Goal: Information Seeking & Learning: Check status

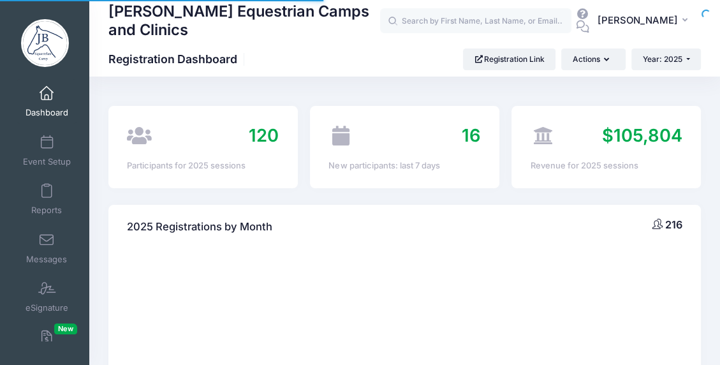
select select
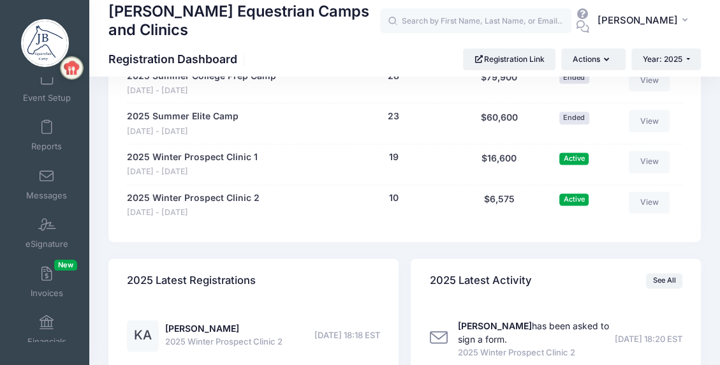
scroll to position [1201, 0]
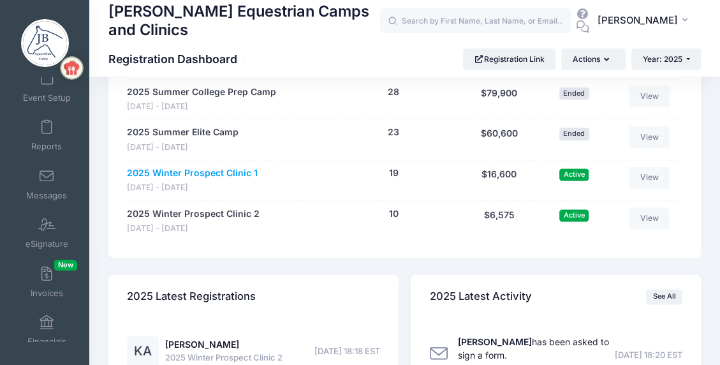
click at [197, 172] on link "2025 Winter Prospect Clinic 1" at bounding box center [192, 173] width 131 height 13
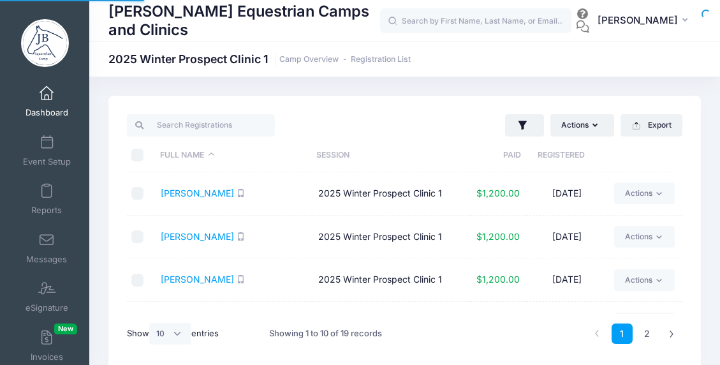
select select "10"
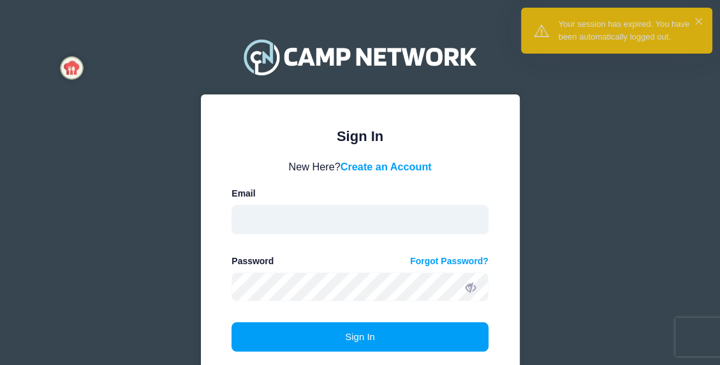
type input "[EMAIL_ADDRESS][DOMAIN_NAME]"
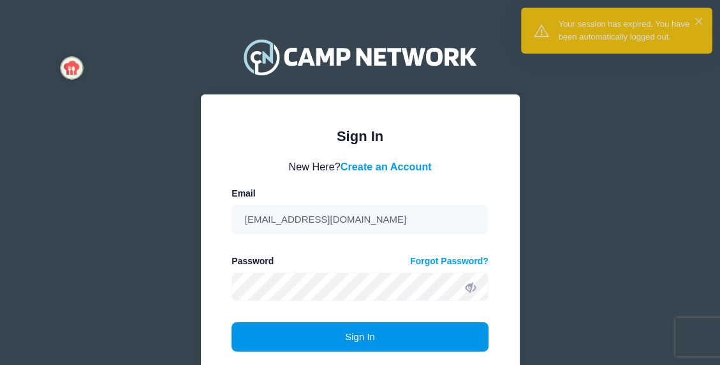
click at [348, 337] on button "Sign In" at bounding box center [360, 336] width 257 height 29
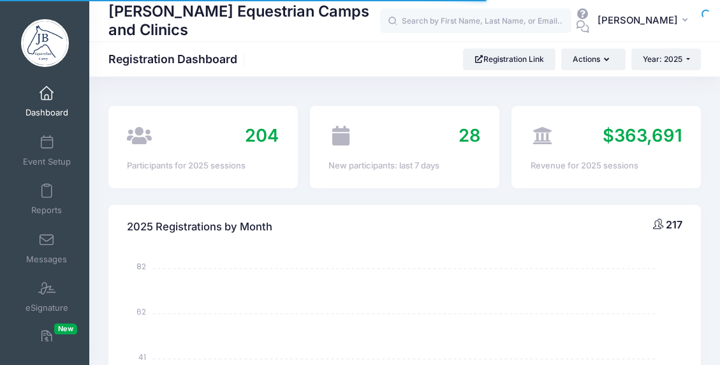
select select
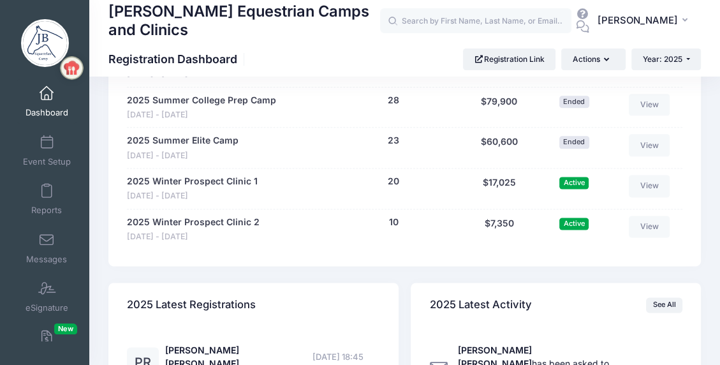
scroll to position [1212, 0]
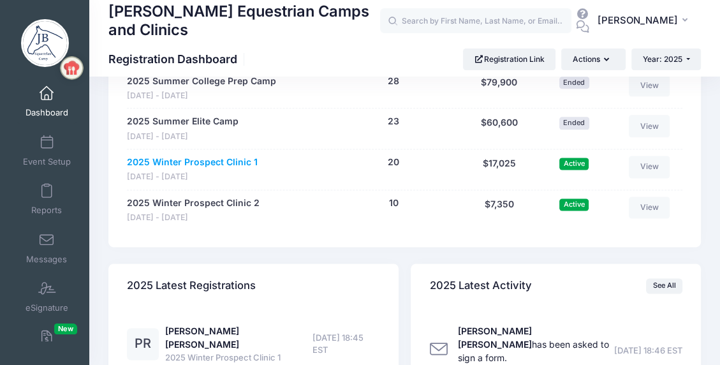
click at [214, 158] on link "2025 Winter Prospect Clinic 1" at bounding box center [192, 162] width 131 height 13
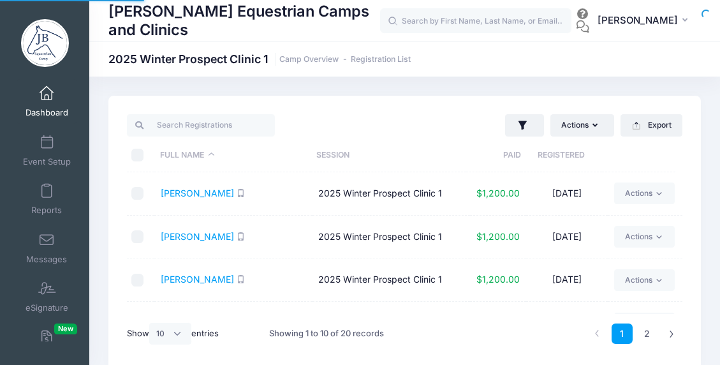
select select "10"
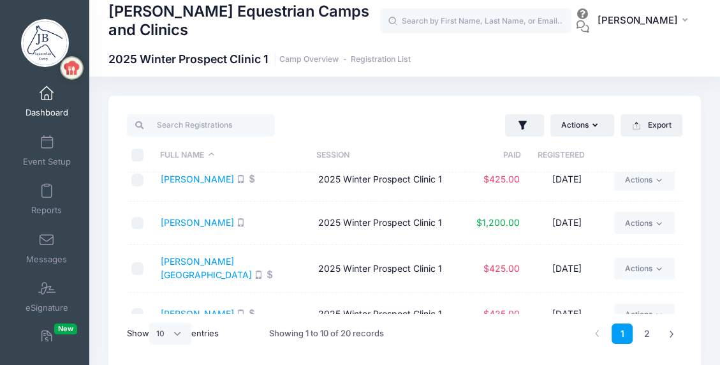
scroll to position [288, 0]
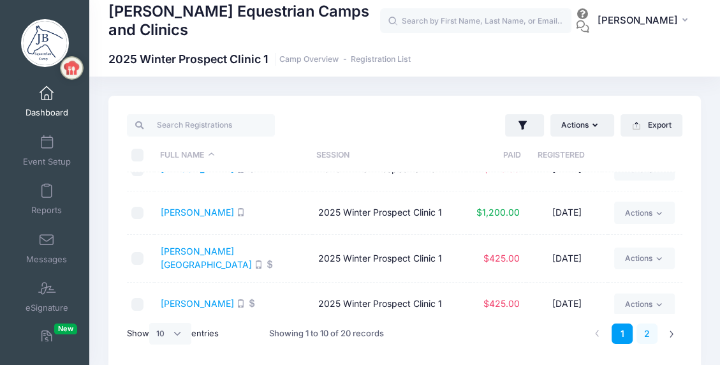
click at [646, 330] on link "2" at bounding box center [647, 333] width 21 height 21
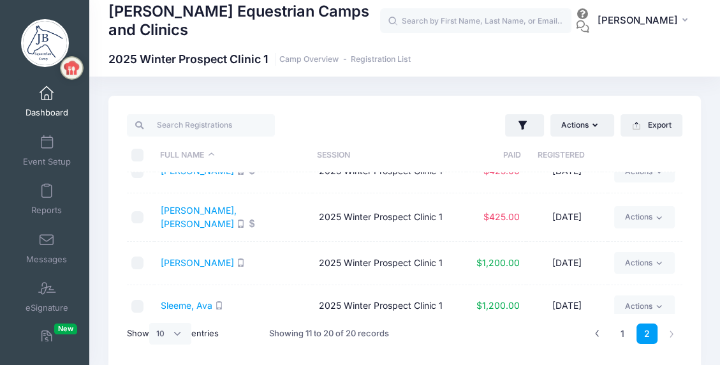
scroll to position [128, 0]
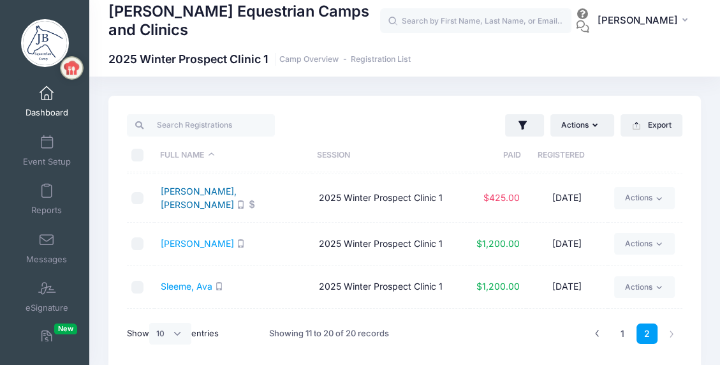
click at [197, 194] on link "Renger, Presley" at bounding box center [199, 198] width 76 height 24
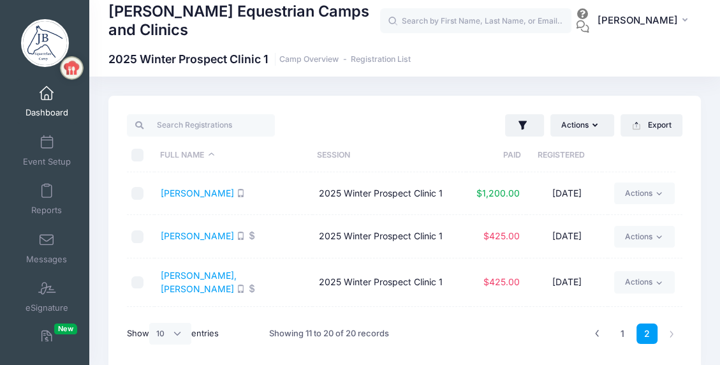
scroll to position [33, 0]
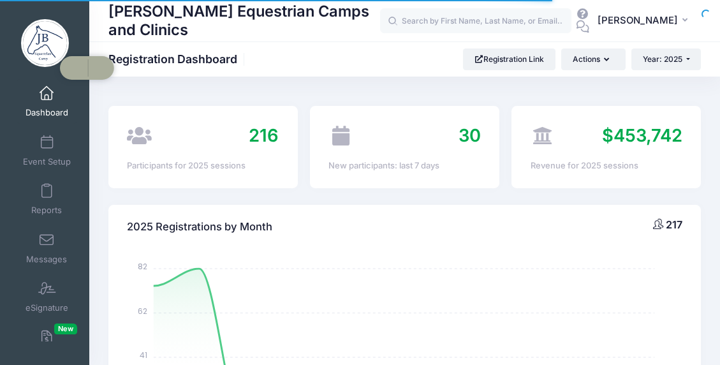
select select
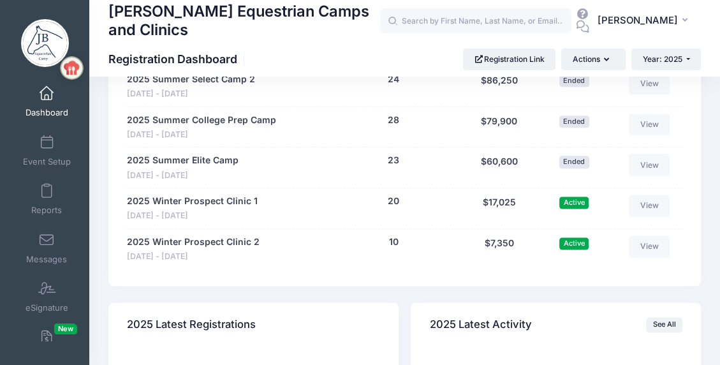
scroll to position [1138, 0]
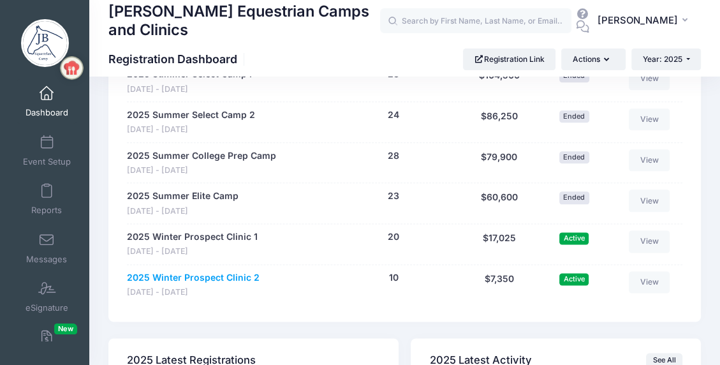
click at [210, 274] on link "2025 Winter Prospect Clinic 2" at bounding box center [193, 277] width 133 height 13
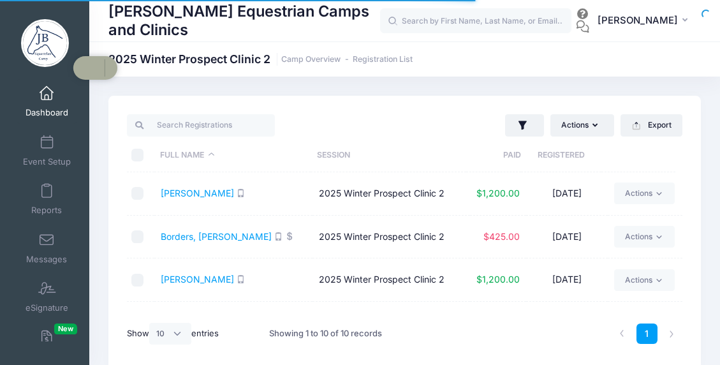
select select "10"
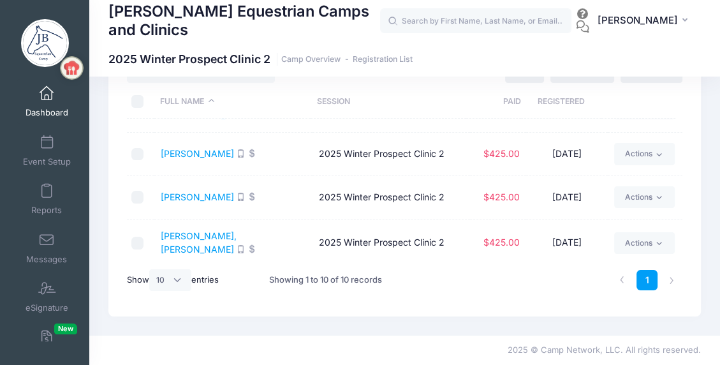
scroll to position [288, 0]
